Goal: Task Accomplishment & Management: Manage account settings

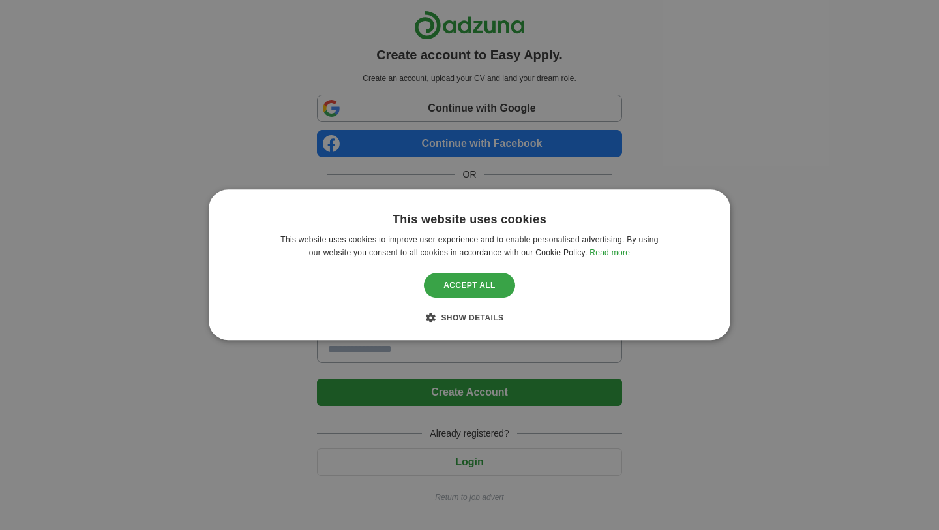
click at [478, 292] on div "Accept all" at bounding box center [469, 285] width 91 height 25
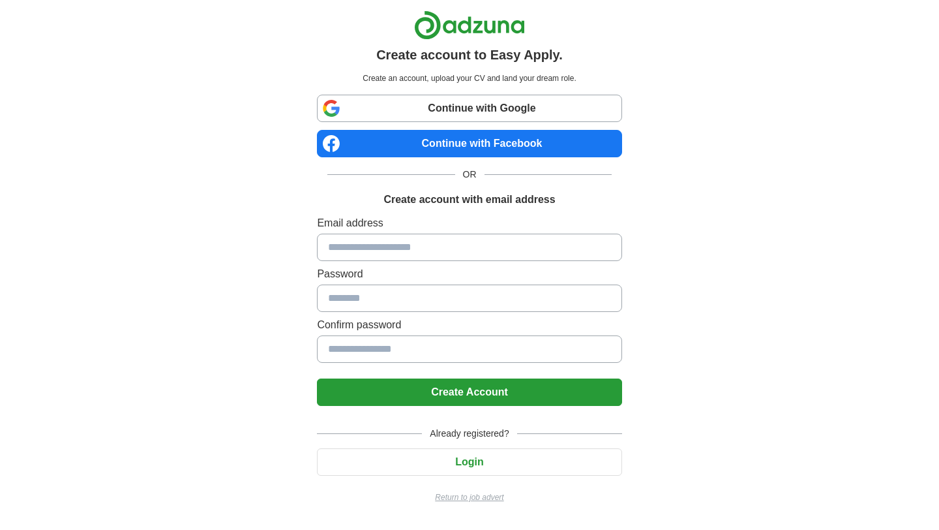
click at [455, 109] on link "Continue with Google" at bounding box center [469, 108] width 305 height 27
